Goal: Task Accomplishment & Management: Manage account settings

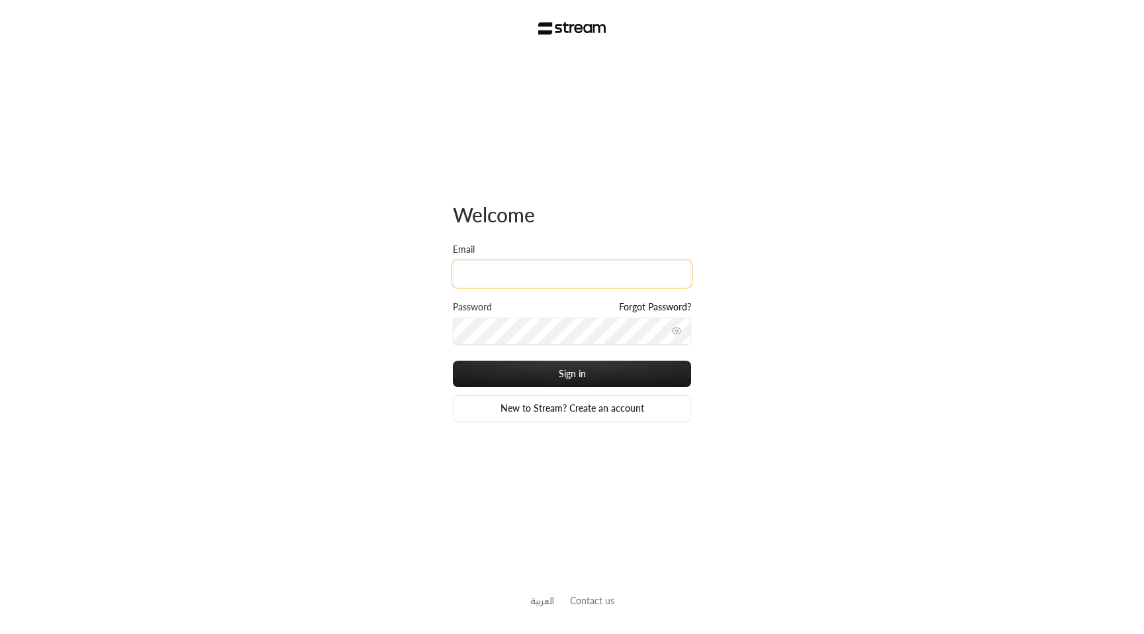
click at [526, 272] on input "Email" at bounding box center [572, 273] width 238 height 27
paste input "[EMAIL_ADDRESS][DOMAIN_NAME]"
type input "[EMAIL_ADDRESS][DOMAIN_NAME]"
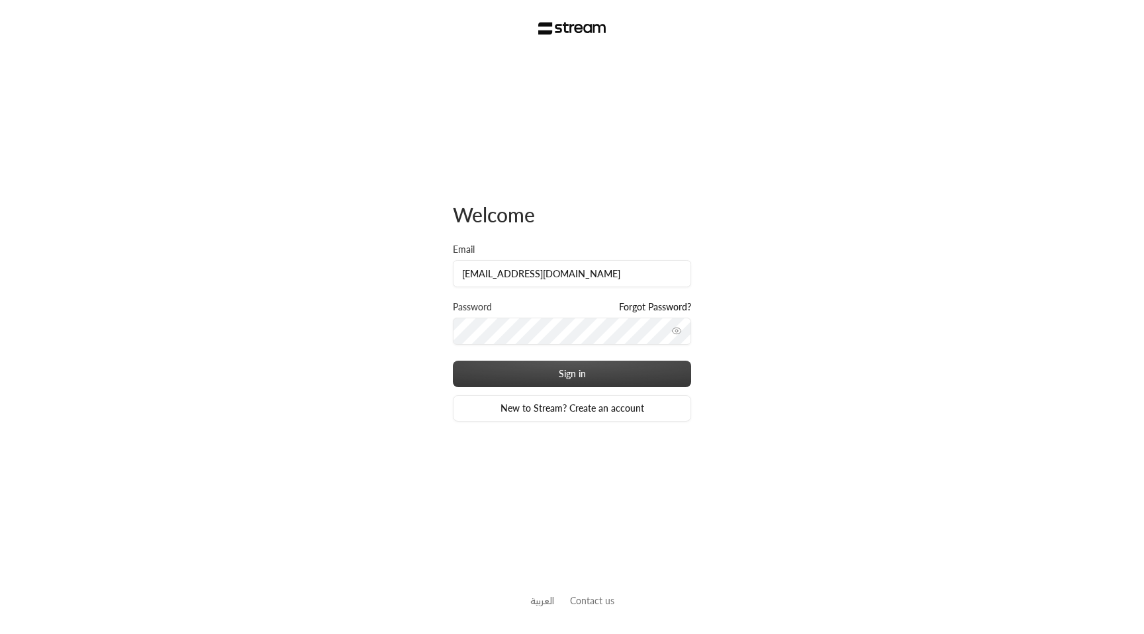
click at [546, 381] on button "Sign in" at bounding box center [572, 374] width 238 height 26
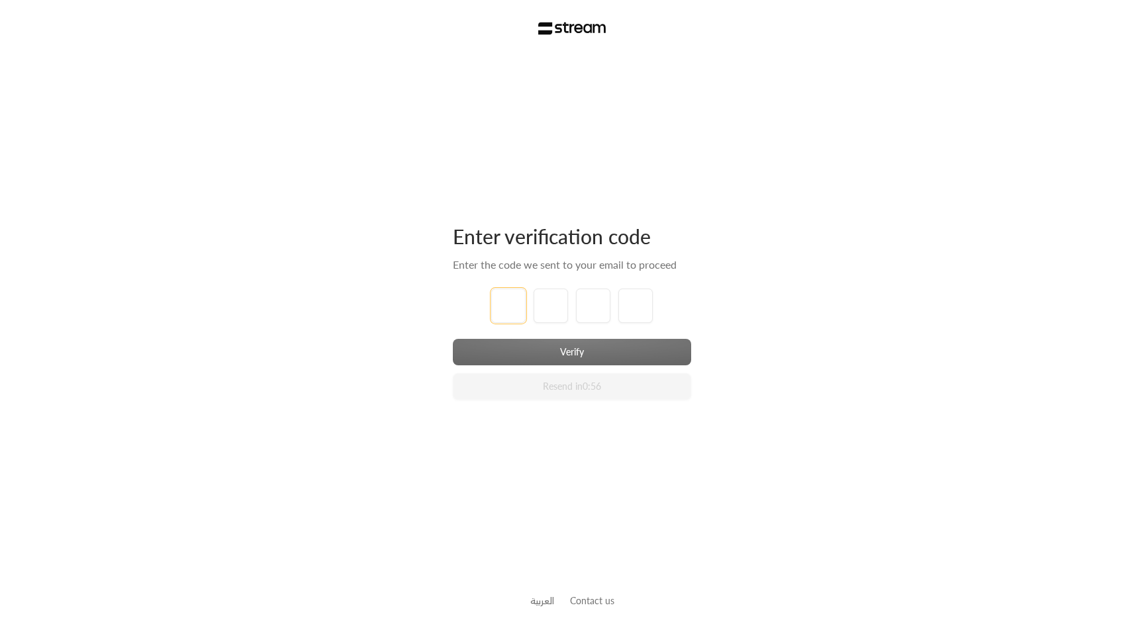
type input "1"
type input "2"
type input "3"
type input "4"
